Goal: Find contact information: Find contact information

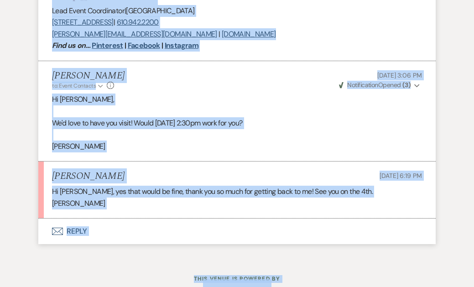
scroll to position [811, 0]
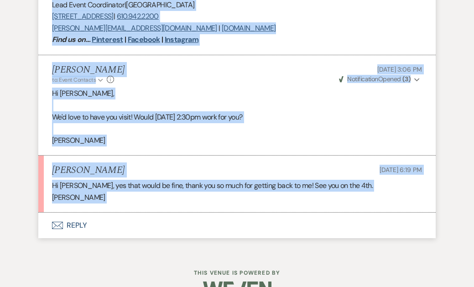
drag, startPoint x: 52, startPoint y: 139, endPoint x: 117, endPoint y: 191, distance: 83.5
copy div "Loremi Dolorsita Con 30, 7374, 87:89 AD Elit : Seddoe Temporinc (Utlabo et Dolo…"
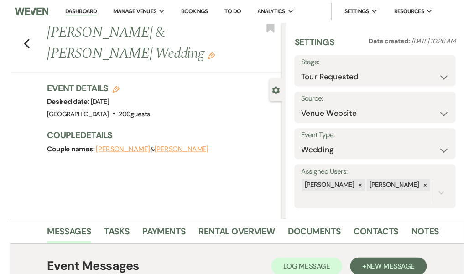
scroll to position [0, 0]
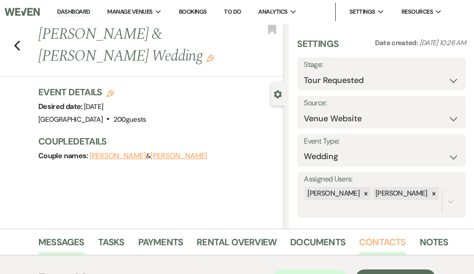
click at [384, 244] on link "Contacts" at bounding box center [382, 245] width 47 height 20
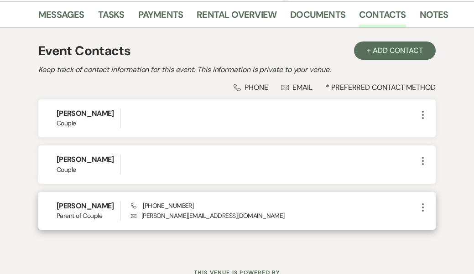
scroll to position [230, 0]
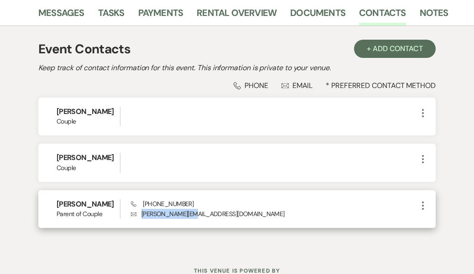
drag, startPoint x: 205, startPoint y: 215, endPoint x: 136, endPoint y: 212, distance: 69.4
click at [136, 212] on p "Envelope [PERSON_NAME][EMAIL_ADDRESS][DOMAIN_NAME]" at bounding box center [274, 214] width 287 height 10
copy p "[PERSON_NAME][EMAIL_ADDRESS][DOMAIN_NAME]"
click at [163, 202] on span "Phone [PHONE_NUMBER]" at bounding box center [162, 204] width 63 height 8
drag, startPoint x: 186, startPoint y: 201, endPoint x: 139, endPoint y: 200, distance: 47.0
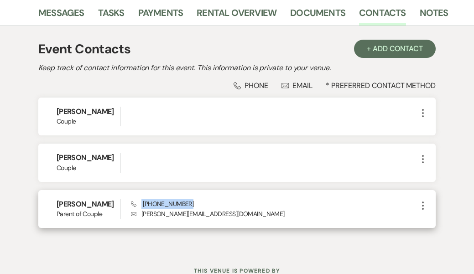
click at [139, 200] on span "Phone [PHONE_NUMBER]" at bounding box center [162, 204] width 63 height 8
copy span "[PHONE_NUMBER]"
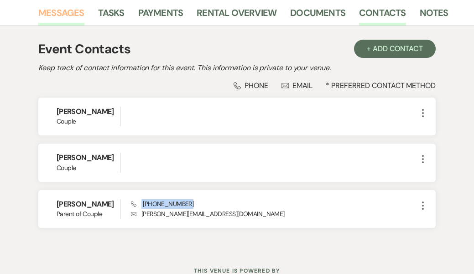
click at [67, 12] on link "Messages" at bounding box center [61, 15] width 46 height 20
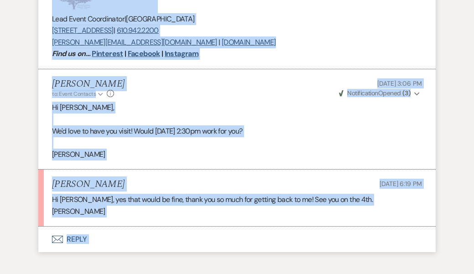
scroll to position [824, 0]
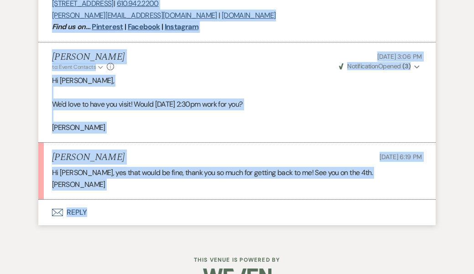
drag, startPoint x: 52, startPoint y: 199, endPoint x: 98, endPoint y: 189, distance: 47.3
copy div "Loremi Dolorsita Con 30, 7374, 87:89 AD Elit : Seddoe Temporinc (Utlabo et Dolo…"
